Goal: Task Accomplishment & Management: Manage account settings

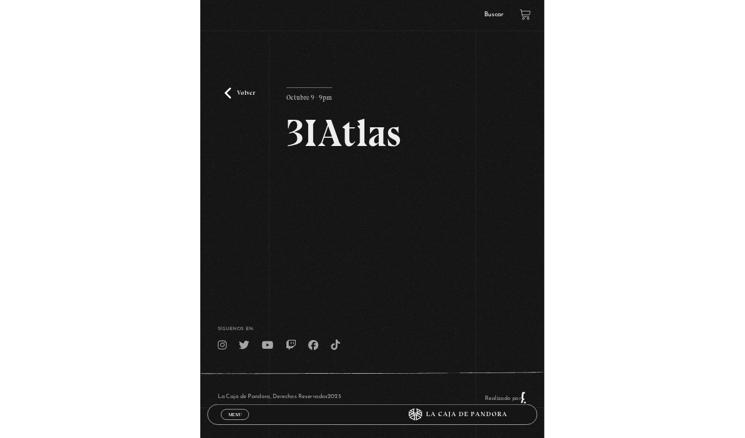
scroll to position [111, 0]
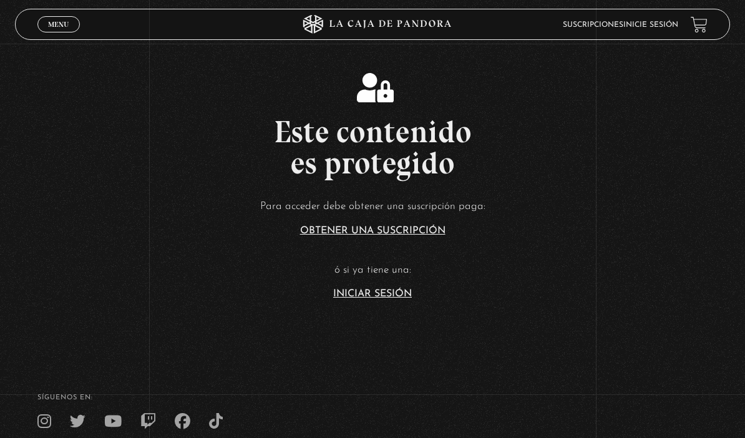
click at [386, 299] on link "Iniciar Sesión" at bounding box center [372, 294] width 79 height 10
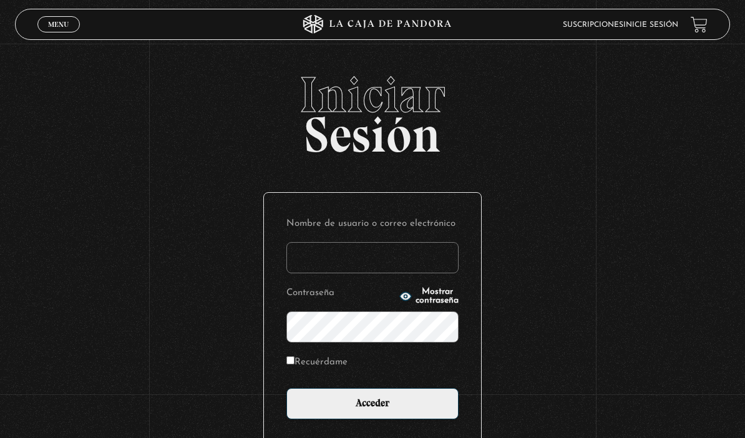
type input "[EMAIL_ADDRESS][DOMAIN_NAME]"
click at [339, 371] on label "Recuérdame" at bounding box center [316, 362] width 61 height 17
click at [295, 365] on input "Recuérdame" at bounding box center [290, 360] width 8 height 8
checkbox input "true"
click at [408, 408] on input "Acceder" at bounding box center [372, 403] width 172 height 31
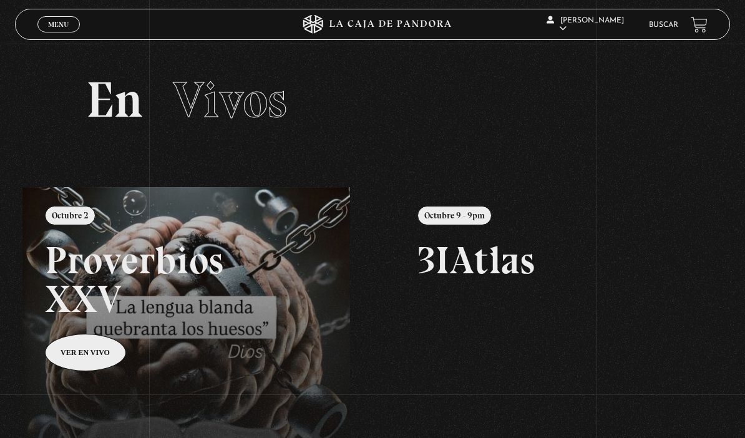
scroll to position [18, 0]
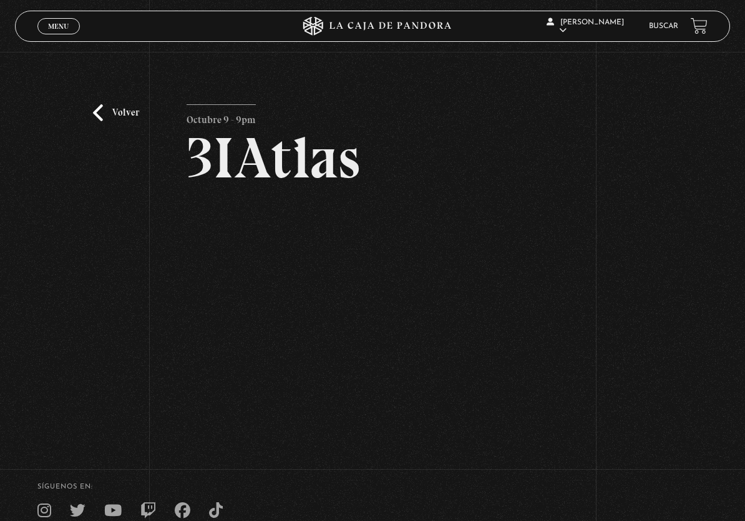
scroll to position [11, 0]
